Goal: Register for event/course

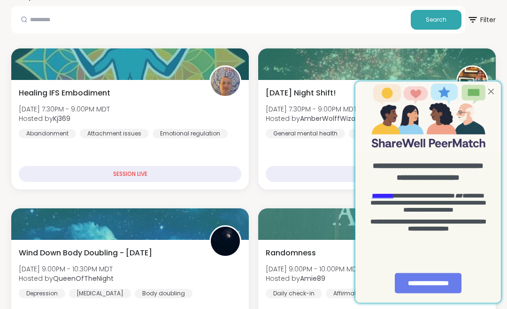
scroll to position [184, 0]
click at [491, 96] on div at bounding box center [491, 92] width 12 height 12
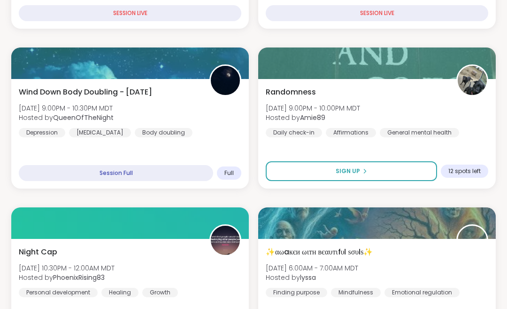
scroll to position [344, 0]
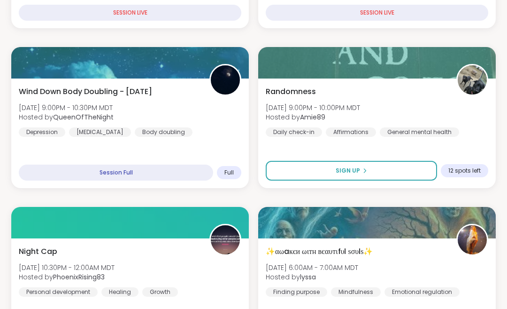
click at [385, 167] on button "Sign Up" at bounding box center [352, 171] width 172 height 20
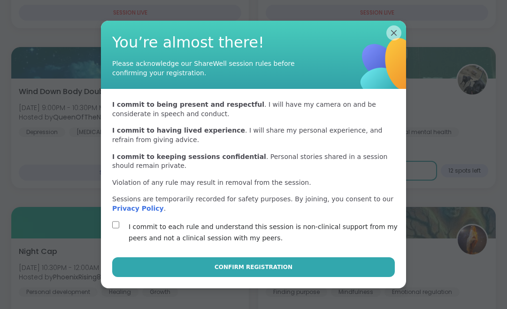
click at [230, 271] on span "Confirm Registration" at bounding box center [254, 267] width 78 height 8
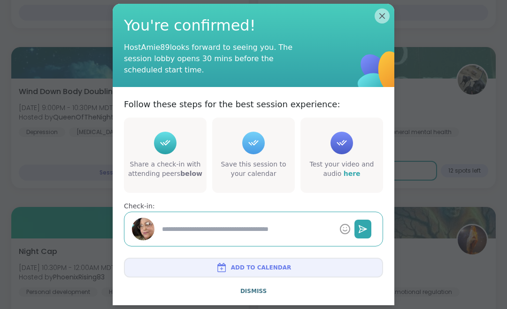
type textarea "*"
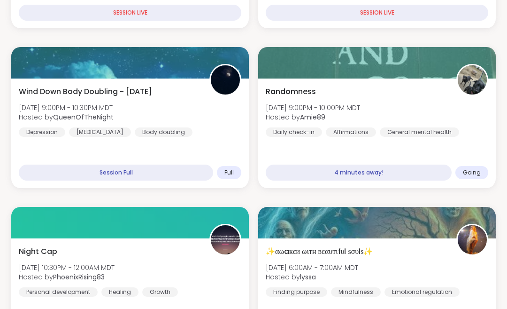
click at [422, 106] on div "Randomness [DATE] 9:00PM - 10:00PM MDT Hosted by Amie89 Daily check-in Affirmat…" at bounding box center [377, 111] width 223 height 51
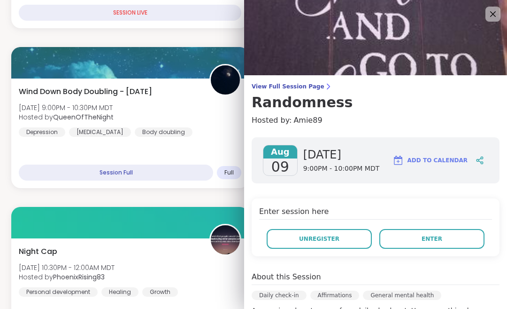
click at [491, 20] on icon at bounding box center [493, 13] width 11 height 11
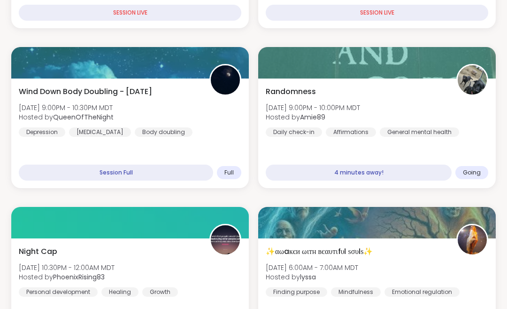
click at [429, 108] on div "Randomness [DATE] 9:00PM - 10:00PM MDT Hosted by Amie89 Daily check-in Affirmat…" at bounding box center [377, 111] width 223 height 51
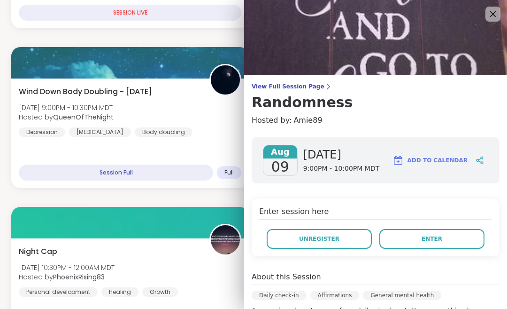
click at [408, 239] on button "Enter" at bounding box center [432, 239] width 105 height 20
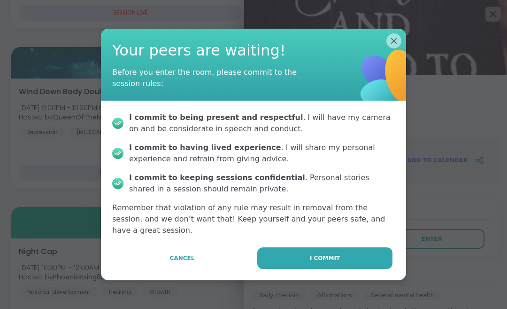
click at [334, 262] on span "I commit" at bounding box center [325, 258] width 30 height 8
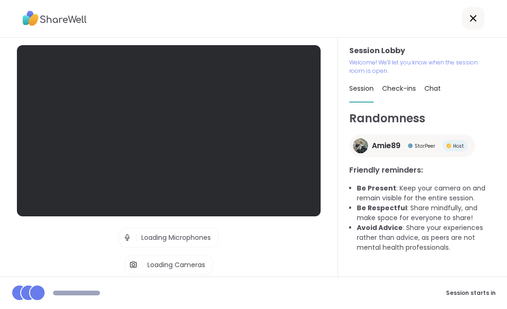
scroll to position [0, 0]
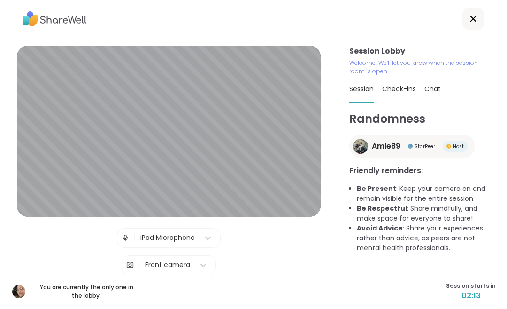
click at [476, 20] on icon at bounding box center [473, 18] width 11 height 11
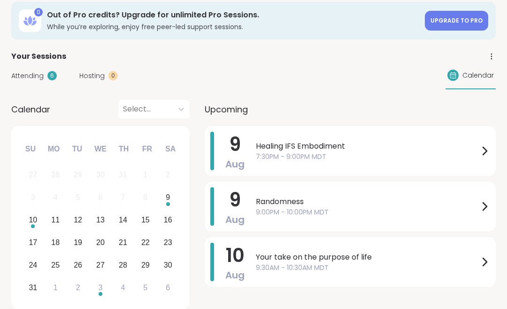
scroll to position [47, 0]
click at [481, 268] on div at bounding box center [484, 261] width 11 height 39
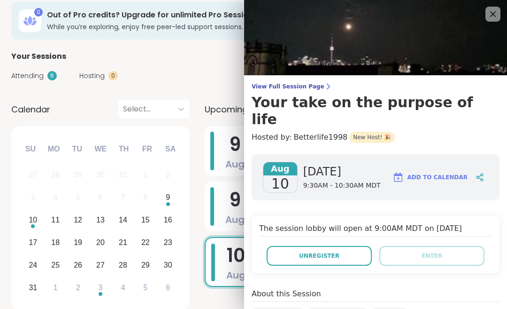
click at [491, 19] on icon at bounding box center [493, 13] width 11 height 11
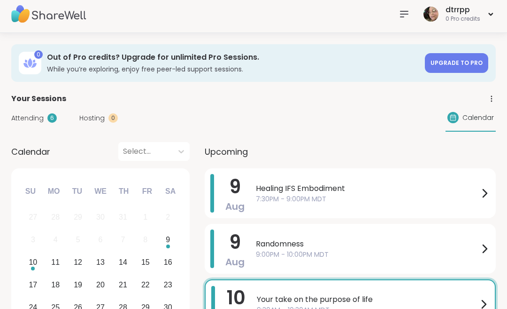
scroll to position [0, 0]
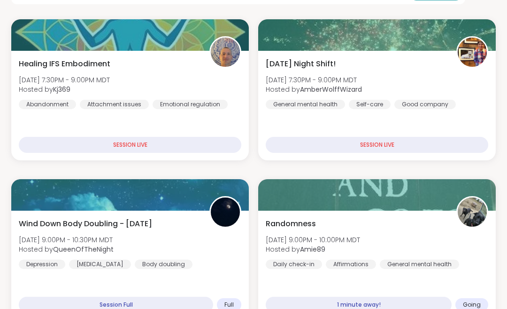
scroll to position [213, 0]
click at [403, 227] on div "Randomness [DATE] 9:00PM - 10:00PM MDT Hosted by Amie89 Daily check-in Affirmat…" at bounding box center [377, 243] width 223 height 51
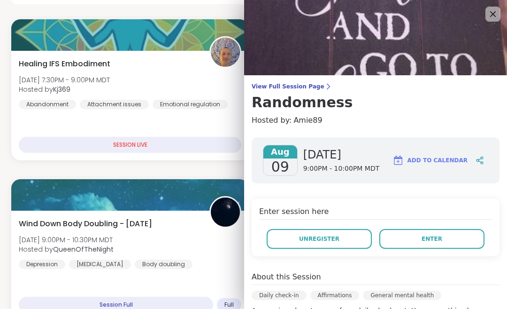
click at [329, 243] on button "Unregister" at bounding box center [319, 239] width 105 height 20
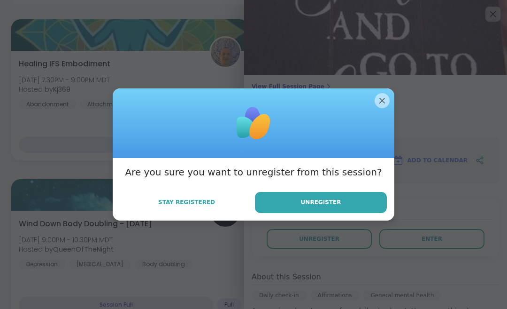
click at [322, 206] on span "Unregister" at bounding box center [321, 202] width 40 height 8
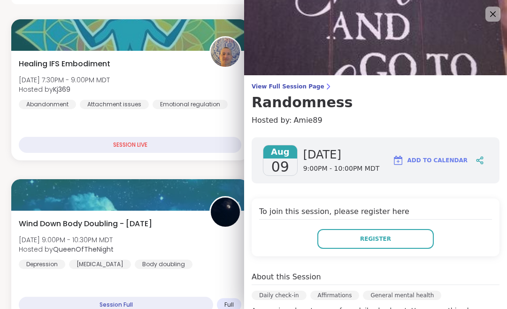
click at [493, 15] on icon at bounding box center [493, 13] width 11 height 11
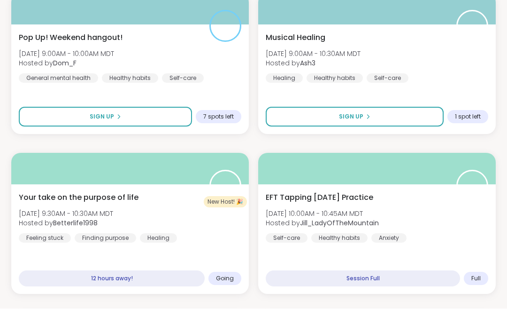
scroll to position [878, 0]
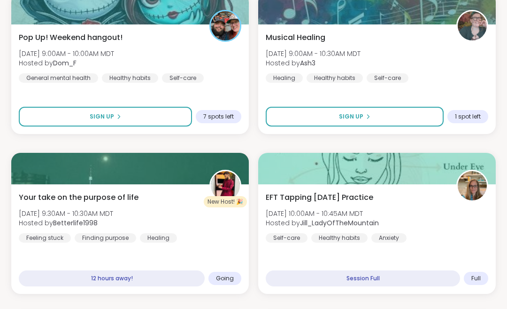
click at [213, 242] on div "Your take on the purpose of life [DATE] 9:30AM - 10:30AM MDT Hosted by Betterli…" at bounding box center [130, 217] width 223 height 51
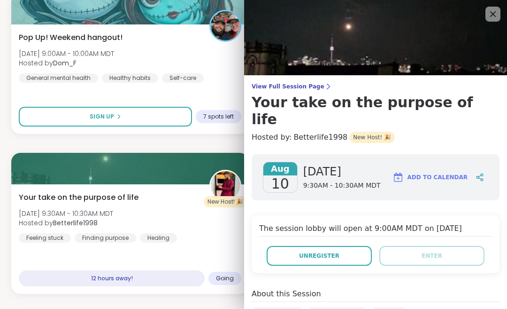
click at [490, 19] on icon at bounding box center [493, 13] width 11 height 11
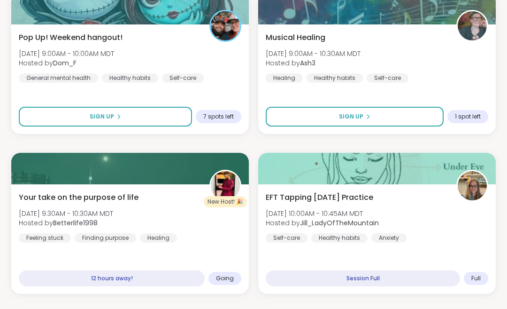
click at [204, 240] on div "Your take on the purpose of life [DATE] 9:30AM - 10:30AM MDT Hosted by Betterli…" at bounding box center [130, 217] width 223 height 51
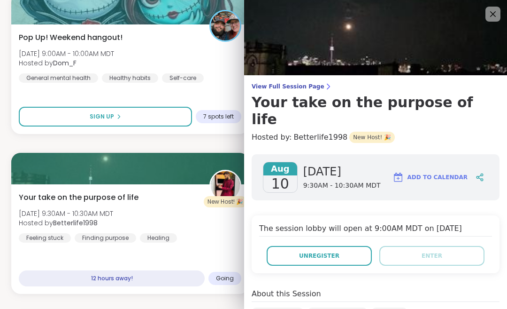
click at [339, 246] on button "Unregister" at bounding box center [319, 256] width 105 height 20
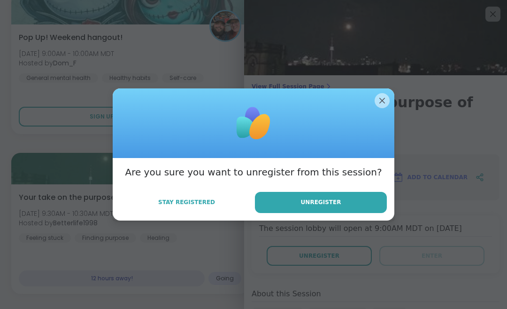
click at [339, 213] on button "Unregister" at bounding box center [321, 202] width 132 height 21
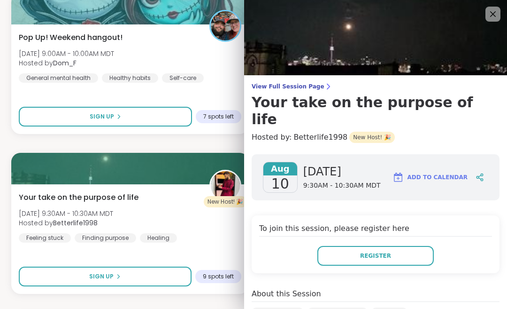
click at [498, 19] on icon at bounding box center [493, 13] width 11 height 11
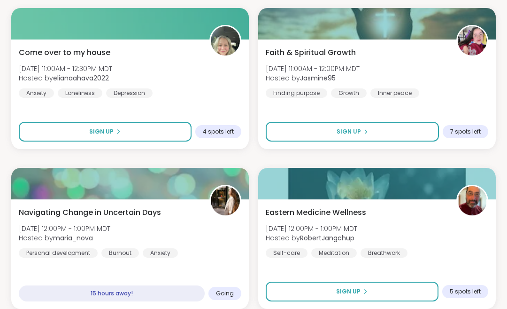
scroll to position [1342, 0]
click at [200, 238] on div "Navigating Change in Uncertain Days [DATE] 12:00PM - 1:00PM MDT Hosted by [PERS…" at bounding box center [130, 232] width 223 height 51
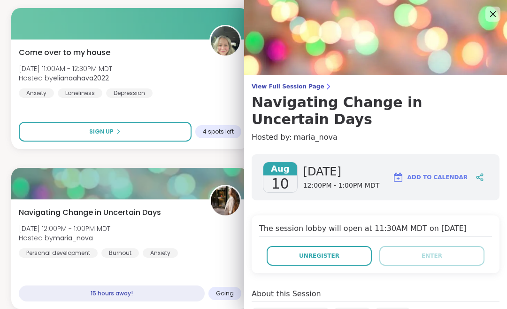
click at [336, 257] on span "Unregister" at bounding box center [319, 255] width 40 height 8
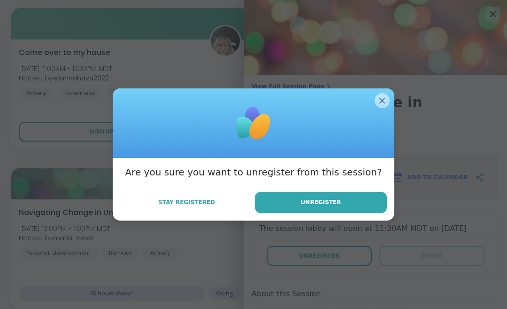
click at [344, 213] on button "Unregister" at bounding box center [321, 202] width 132 height 21
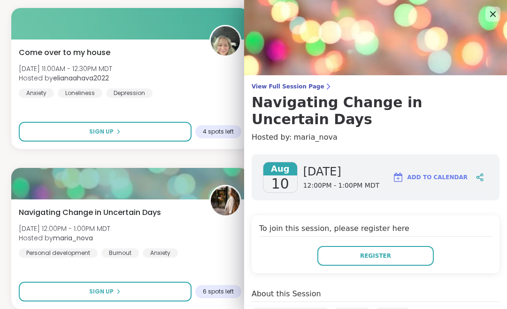
click at [495, 18] on icon at bounding box center [493, 13] width 11 height 11
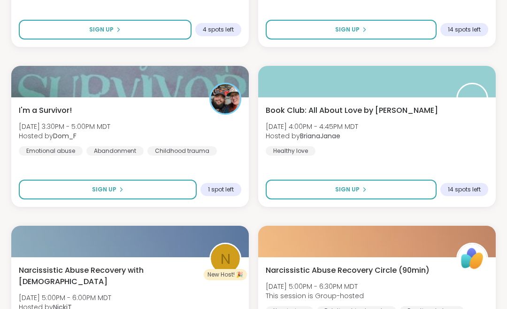
scroll to position [2253, 0]
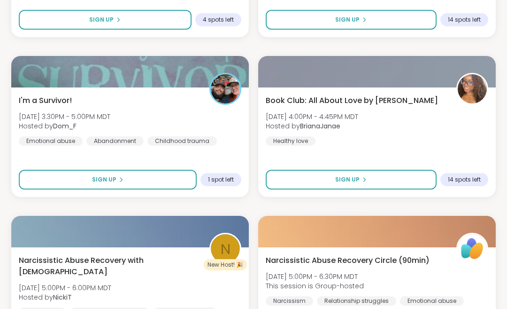
click at [399, 176] on button "Sign Up" at bounding box center [351, 180] width 171 height 20
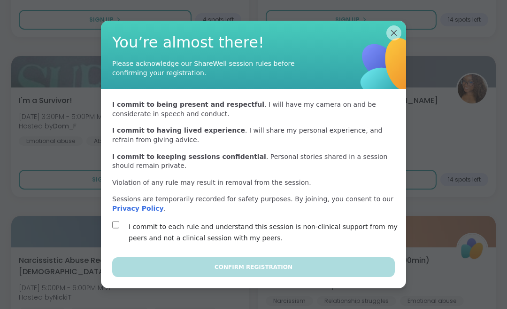
click at [124, 243] on div "I commit to each rule and understand this session is non-clinical support from …" at bounding box center [253, 232] width 283 height 23
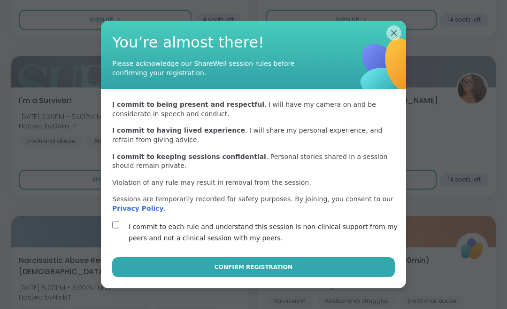
click at [258, 271] on span "Confirm Registration" at bounding box center [254, 267] width 78 height 8
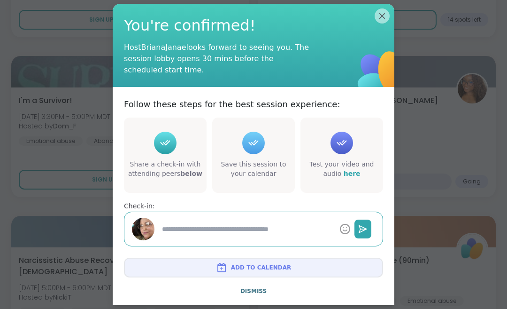
type textarea "*"
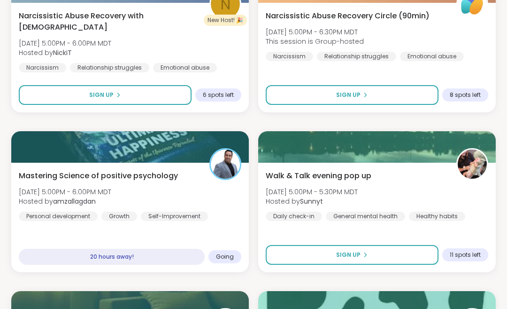
scroll to position [2497, 0]
click at [205, 232] on div "Mastering Science of positive psychology [DATE] 5:00PM - 6:00PM MDT Hosted by a…" at bounding box center [130, 217] width 238 height 109
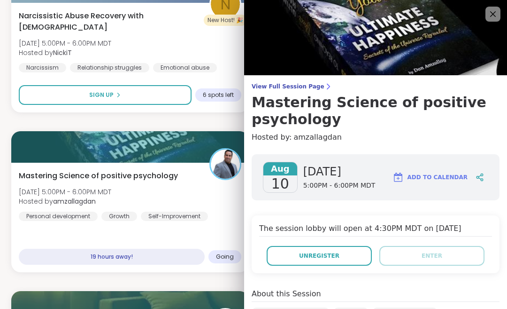
click at [485, 21] on img at bounding box center [375, 37] width 263 height 75
click at [491, 19] on icon at bounding box center [493, 13] width 11 height 11
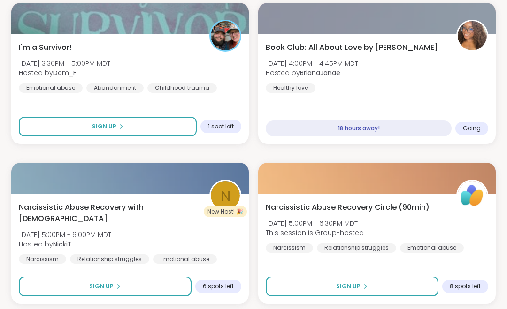
scroll to position [2304, 0]
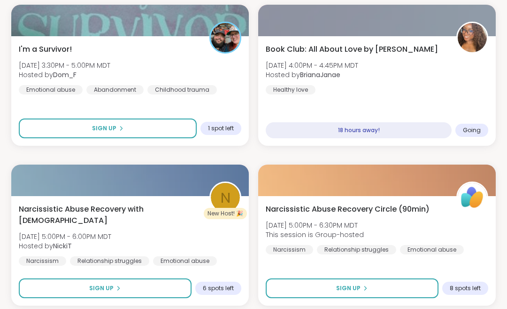
click at [447, 94] on div "Book Club: All About Love by [PERSON_NAME] [DATE] 4:00PM - 4:45PM MDT Hosted by…" at bounding box center [377, 69] width 223 height 51
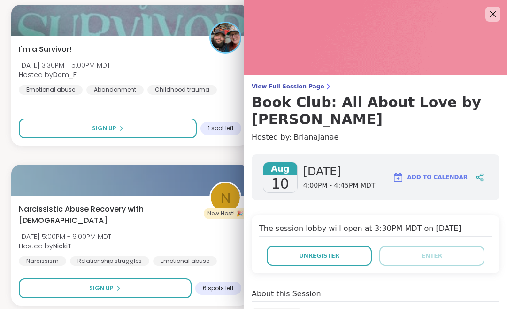
click at [332, 259] on span "Unregister" at bounding box center [319, 255] width 40 height 8
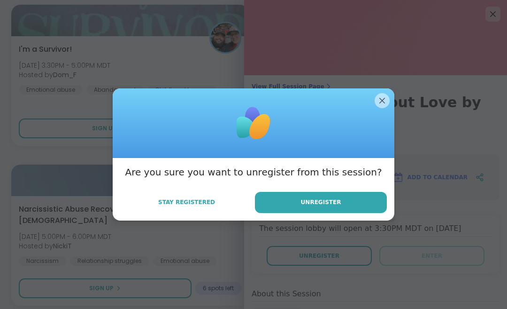
click at [336, 209] on button "Unregister" at bounding box center [321, 202] width 132 height 21
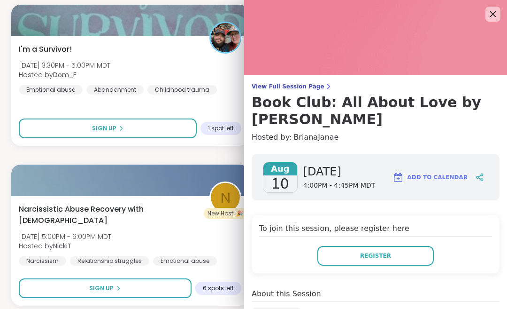
click at [498, 9] on icon at bounding box center [493, 13] width 11 height 11
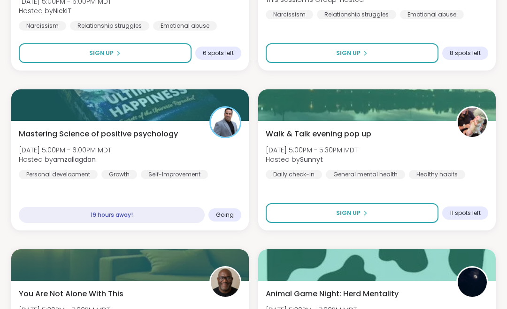
scroll to position [2539, 0]
click at [222, 186] on div "Mastering Science of positive psychology [DATE] 5:00PM - 6:00PM MDT Hosted by a…" at bounding box center [130, 175] width 238 height 109
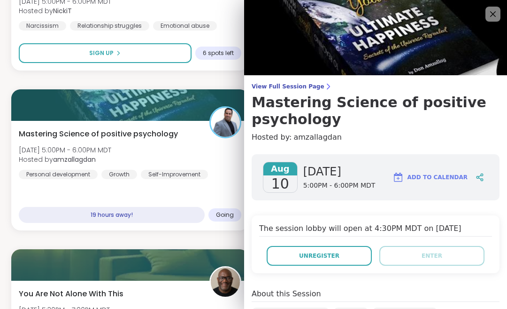
click at [336, 261] on button "Unregister" at bounding box center [319, 256] width 105 height 20
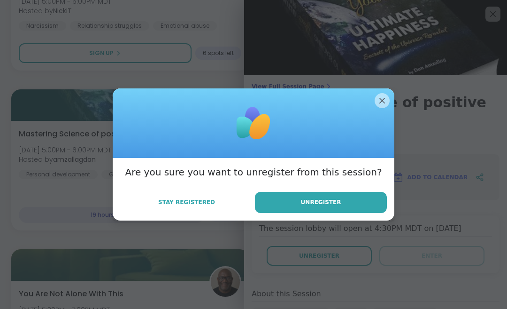
click at [339, 206] on span "Unregister" at bounding box center [321, 202] width 40 height 8
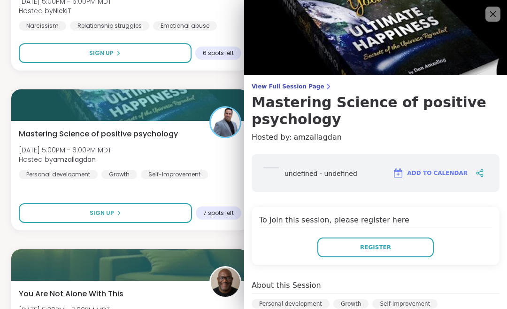
click at [494, 19] on icon at bounding box center [493, 13] width 11 height 11
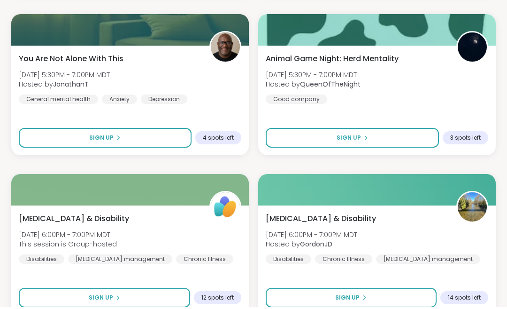
scroll to position [2818, 0]
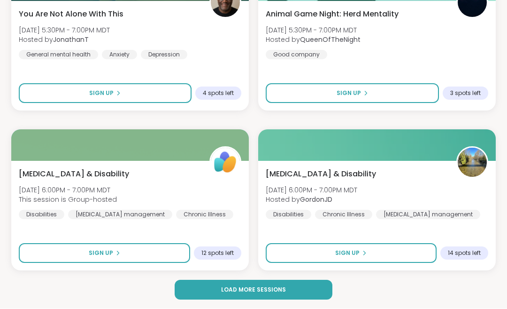
click at [268, 291] on span "Load more sessions" at bounding box center [253, 290] width 65 height 8
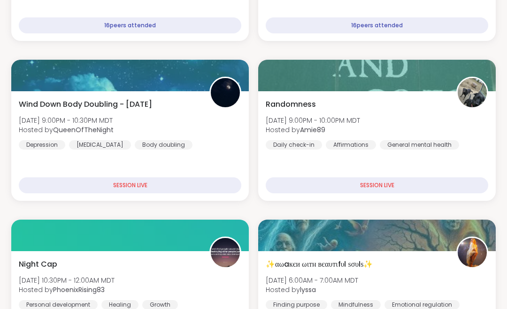
scroll to position [332, 0]
click at [430, 163] on div "Randomness [DATE] 9:00PM - 10:00PM MDT Hosted by Amie89 Daily check-in Affirmat…" at bounding box center [377, 145] width 238 height 109
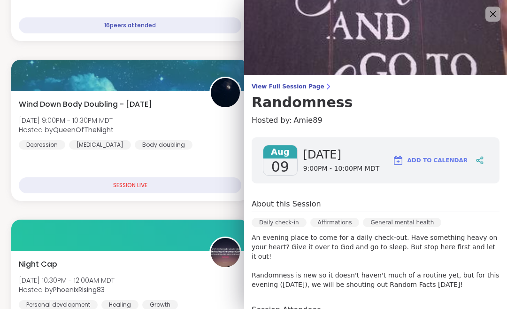
click at [489, 19] on icon at bounding box center [493, 13] width 11 height 11
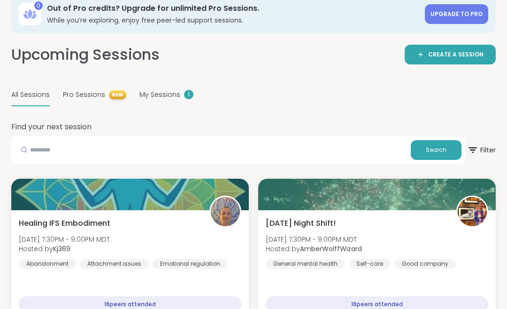
scroll to position [0, 0]
